Goal: Task Accomplishment & Management: Complete application form

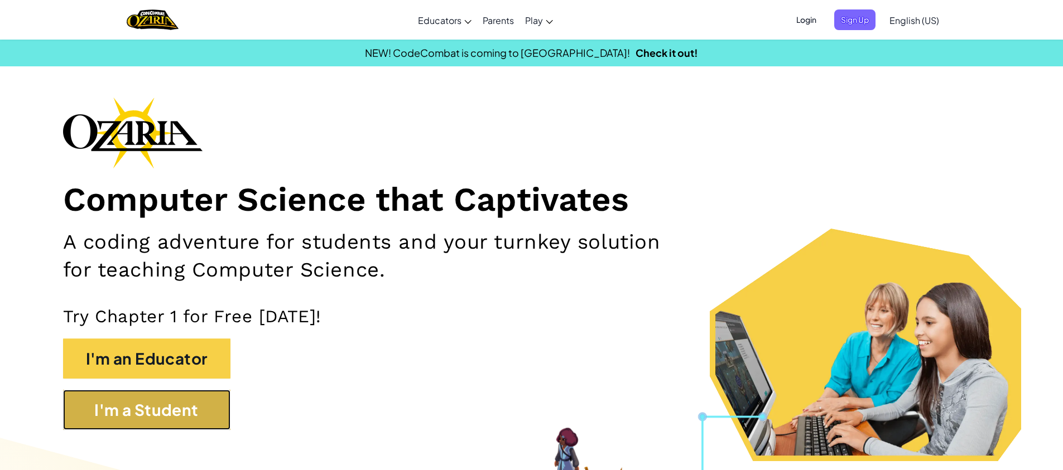
click at [153, 412] on button "I'm a Student" at bounding box center [146, 410] width 167 height 40
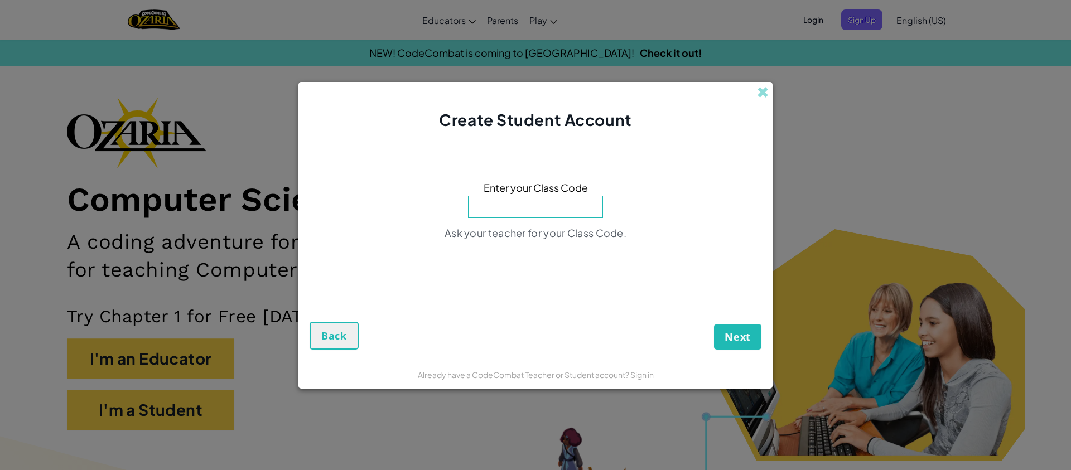
click at [539, 200] on input at bounding box center [535, 207] width 135 height 22
type input "MapHeartBall"
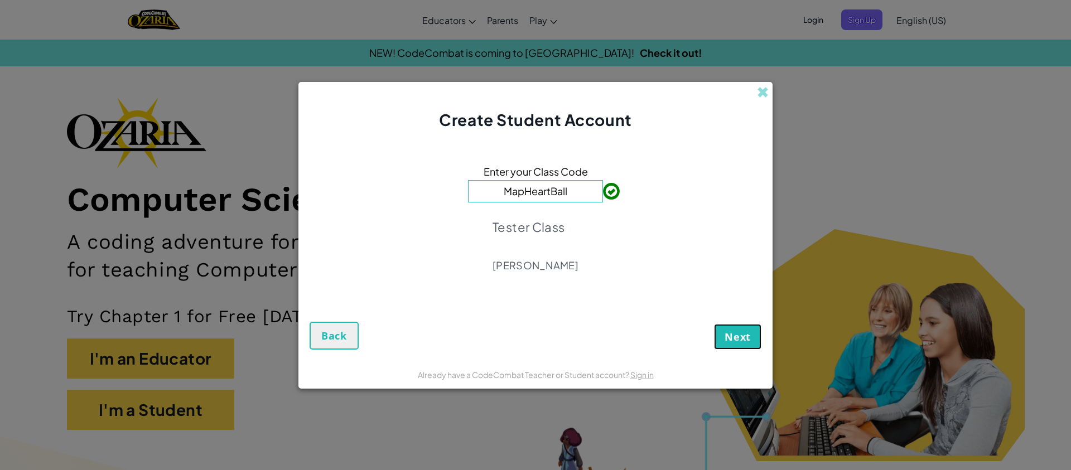
click at [735, 338] on span "Next" at bounding box center [738, 336] width 26 height 13
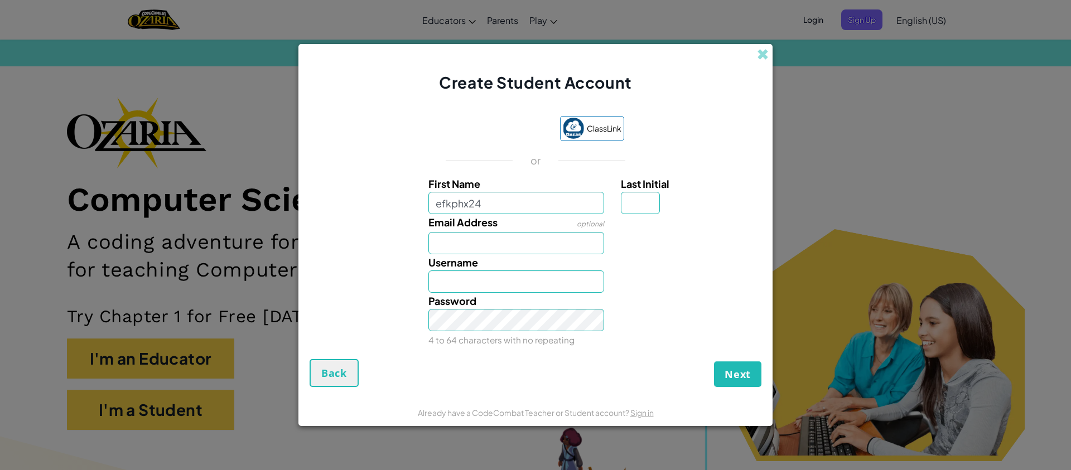
type input "efkphx24"
type input "Efkphx24"
click at [642, 205] on input "Last Initial" at bounding box center [640, 203] width 39 height 22
type input "A"
click at [475, 279] on input "Efkphx24A" at bounding box center [516, 282] width 176 height 22
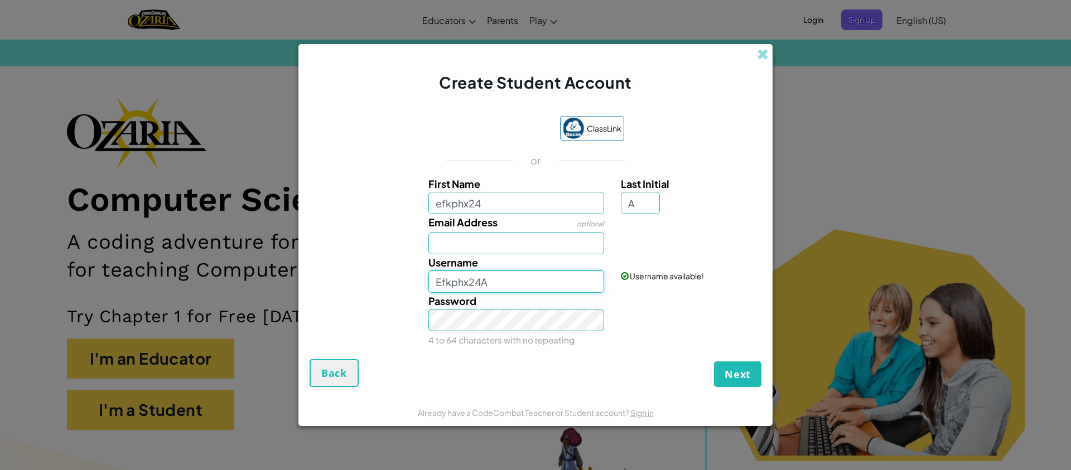
click at [475, 279] on input "Efkphx24A" at bounding box center [516, 282] width 176 height 22
paste input "efkphx24"
type input "efkphx24"
click at [674, 310] on div "Password 4 to 64 characters with no repeating" at bounding box center [535, 320] width 463 height 55
click at [740, 373] on span "Next" at bounding box center [738, 374] width 26 height 13
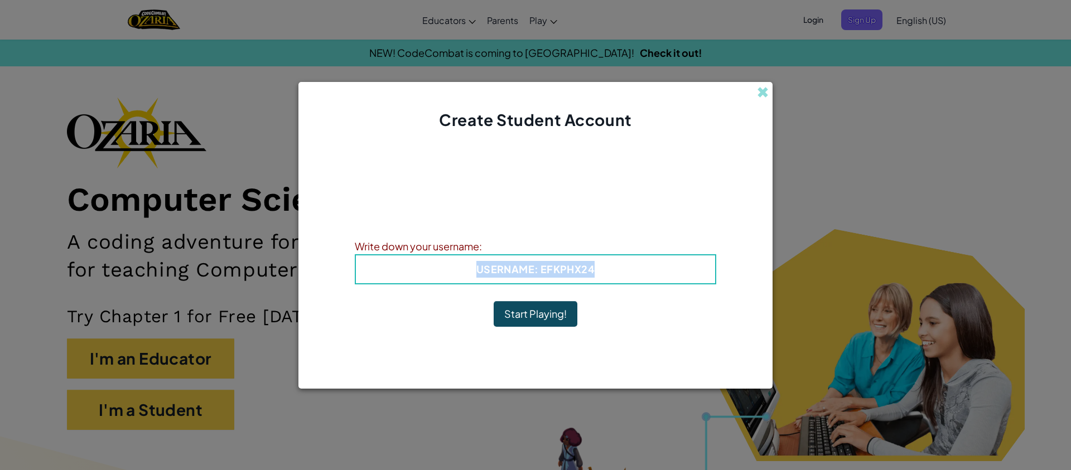
drag, startPoint x: 596, startPoint y: 262, endPoint x: 502, endPoint y: 254, distance: 94.6
click at [502, 254] on div "Username : efkphx24" at bounding box center [535, 269] width 361 height 30
click at [761, 97] on span at bounding box center [763, 92] width 12 height 12
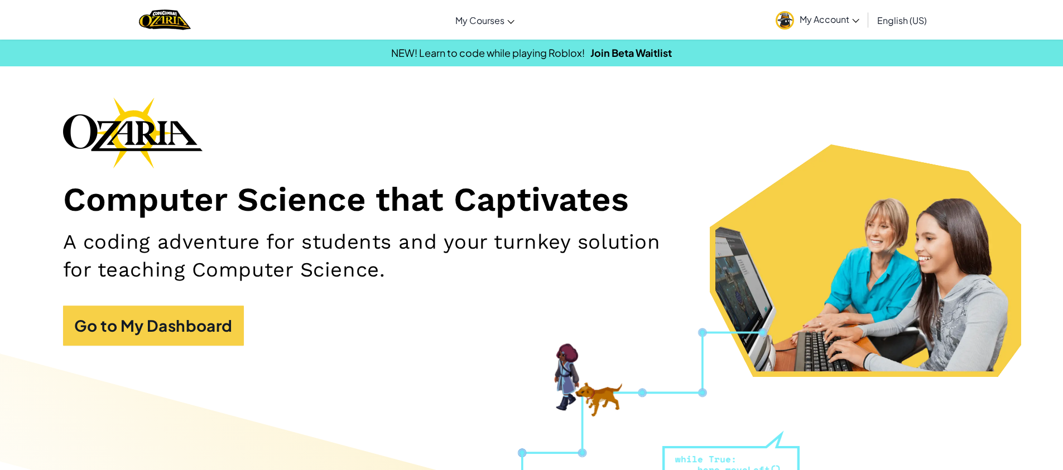
click at [826, 16] on span "My Account" at bounding box center [829, 19] width 60 height 12
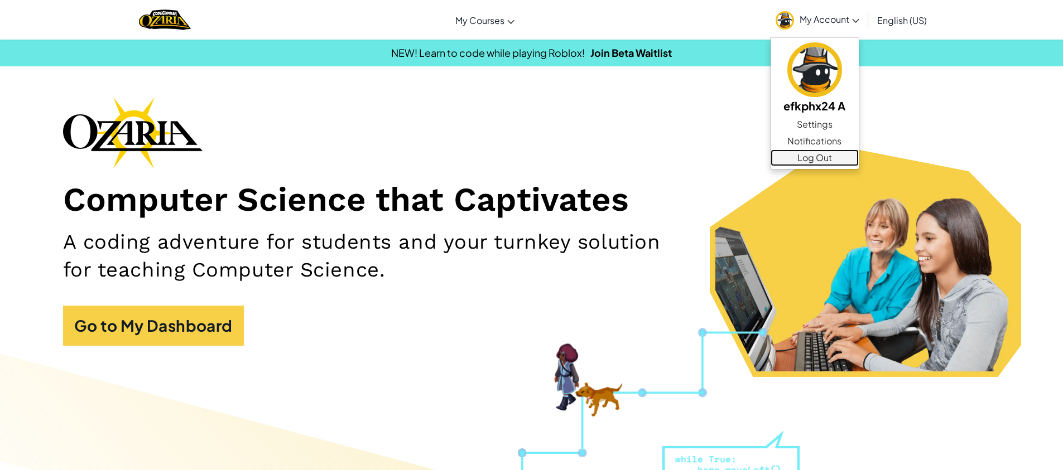
click at [817, 161] on link "Log Out" at bounding box center [814, 158] width 88 height 17
